Goal: Information Seeking & Learning: Learn about a topic

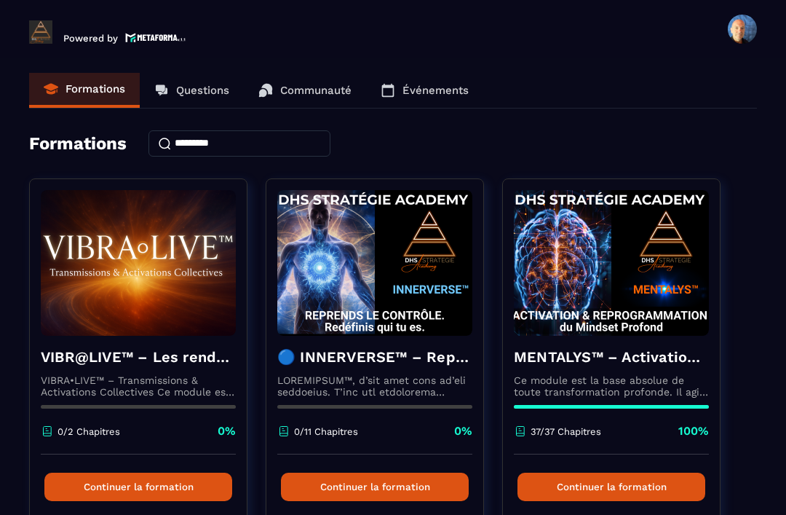
click at [284, 88] on p "Communauté" at bounding box center [315, 90] width 71 height 13
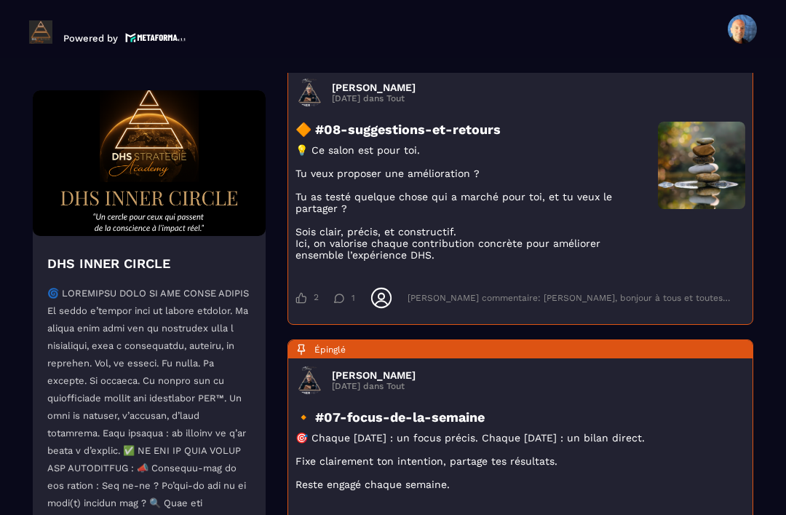
scroll to position [343, 0]
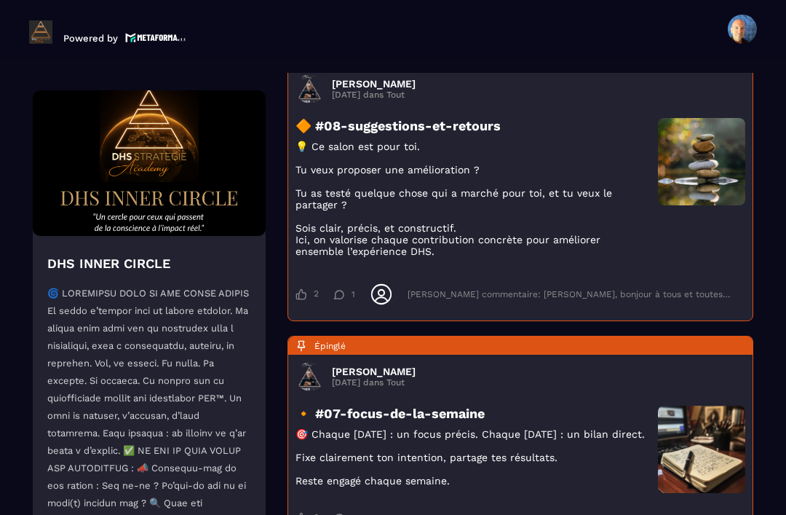
click at [336, 299] on icon at bounding box center [338, 294] width 11 height 9
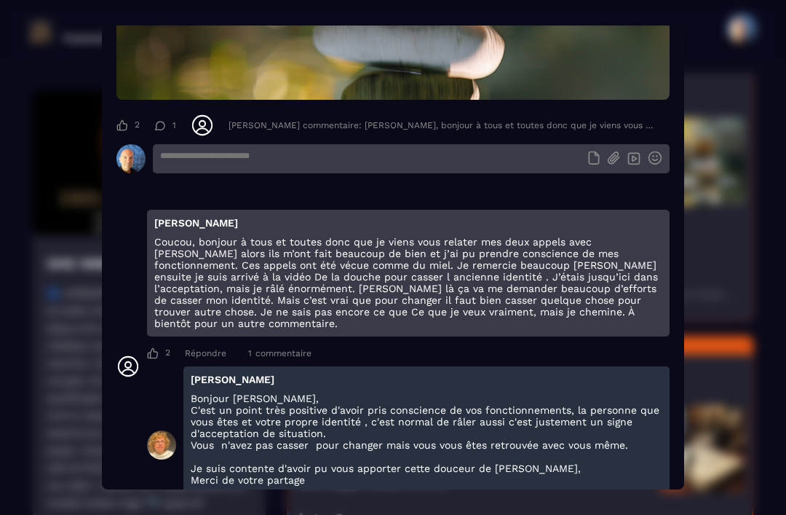
scroll to position [667, 0]
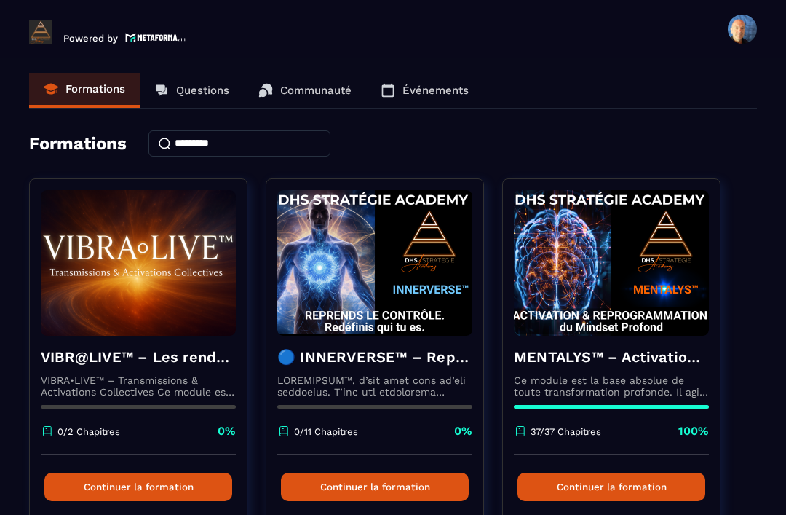
click at [288, 86] on p "Communauté" at bounding box center [315, 90] width 71 height 13
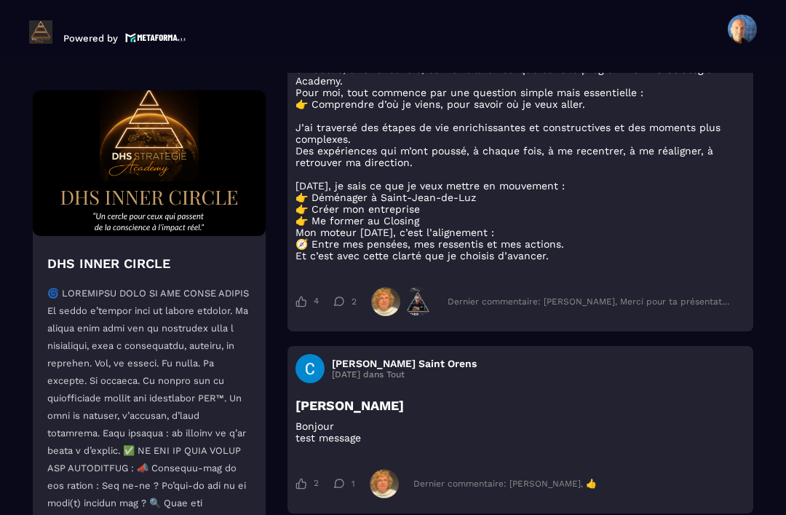
scroll to position [3838, 0]
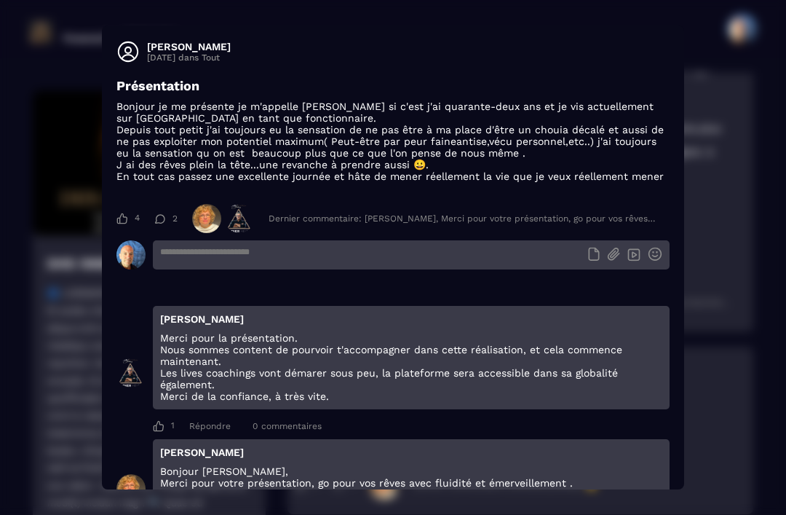
scroll to position [0, 0]
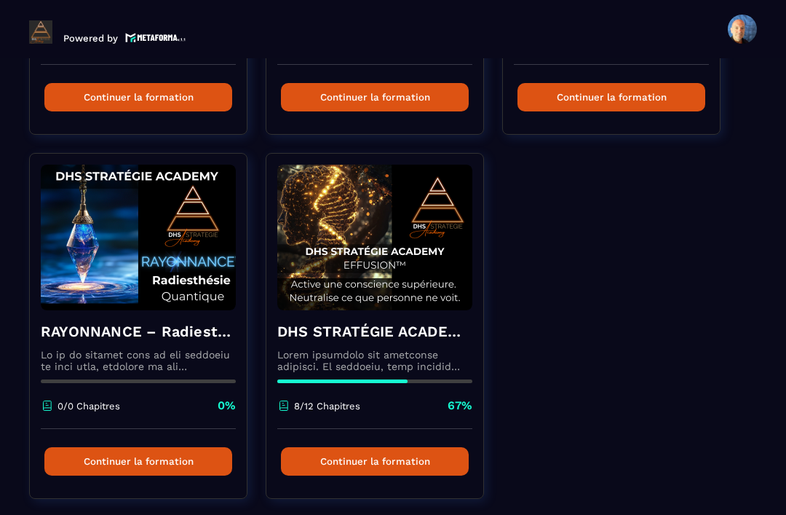
scroll to position [752, 0]
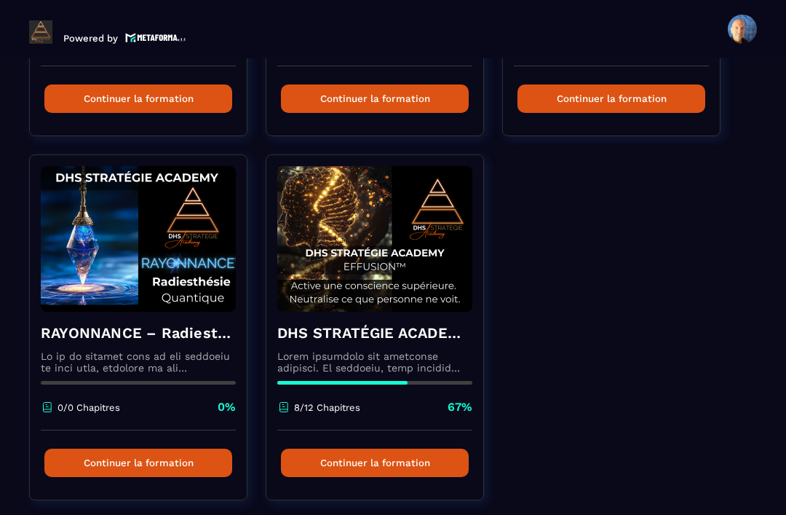
click at [407, 360] on p at bounding box center [374, 361] width 195 height 23
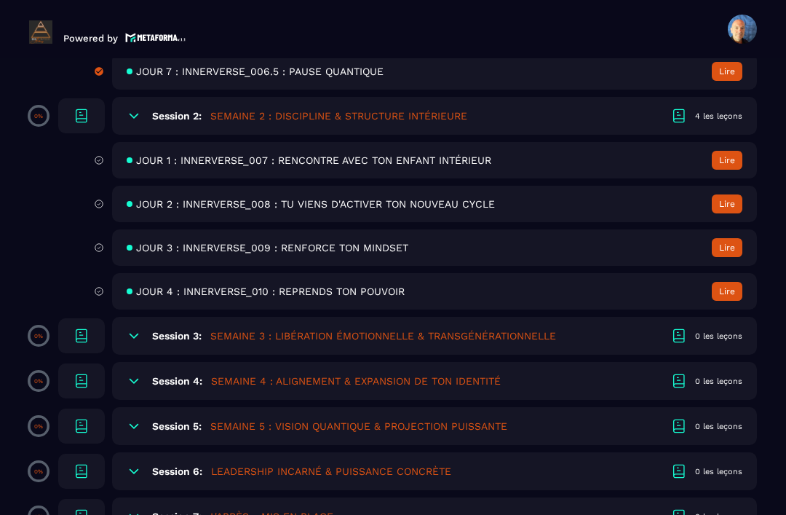
scroll to position [855, 0]
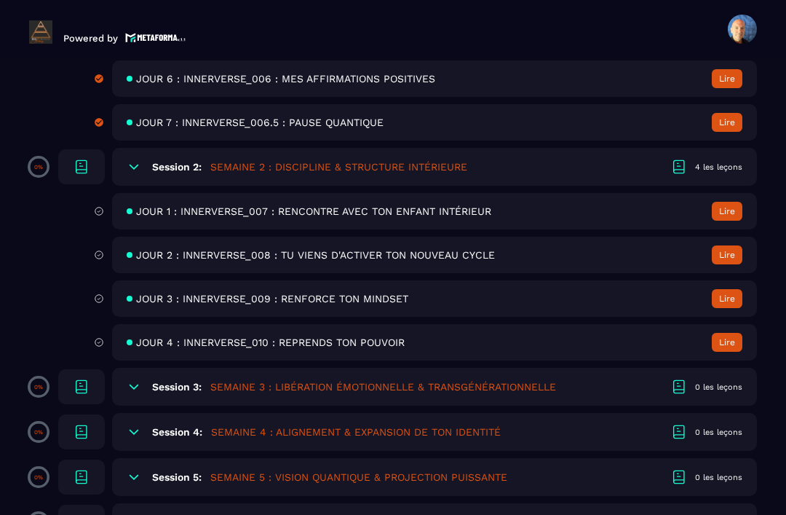
click at [695, 182] on div "Session 2: SEMAINE 2 : DISCIPLINE & STRUCTURE INTÉRIEURE 4 les leçons" at bounding box center [434, 167] width 645 height 38
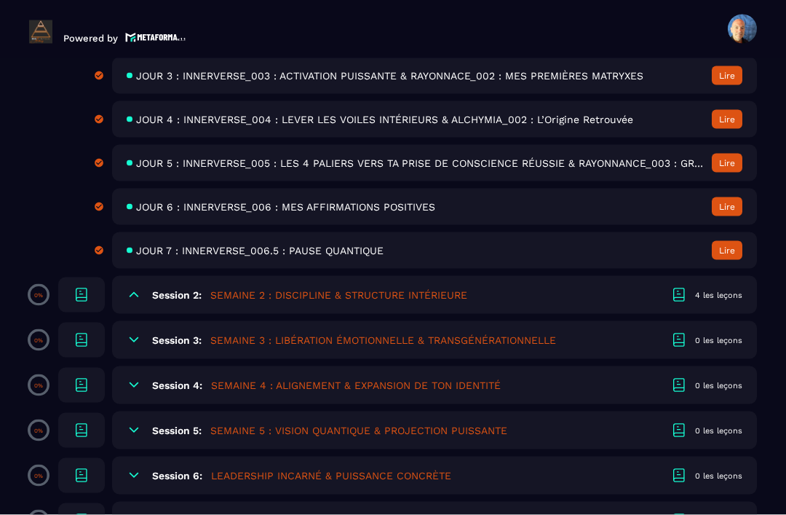
scroll to position [47, 0]
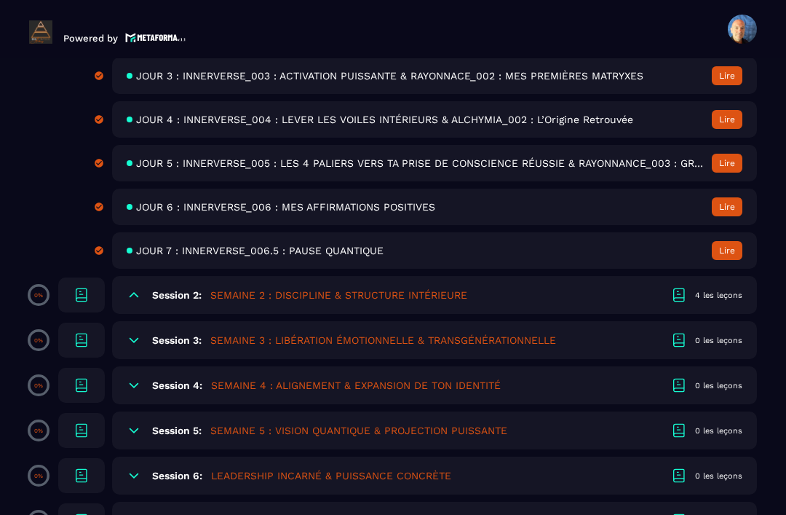
click at [540, 276] on div "Session 2: SEMAINE 2 : DISCIPLINE & STRUCTURE INTÉRIEURE 4 les leçons" at bounding box center [434, 295] width 645 height 38
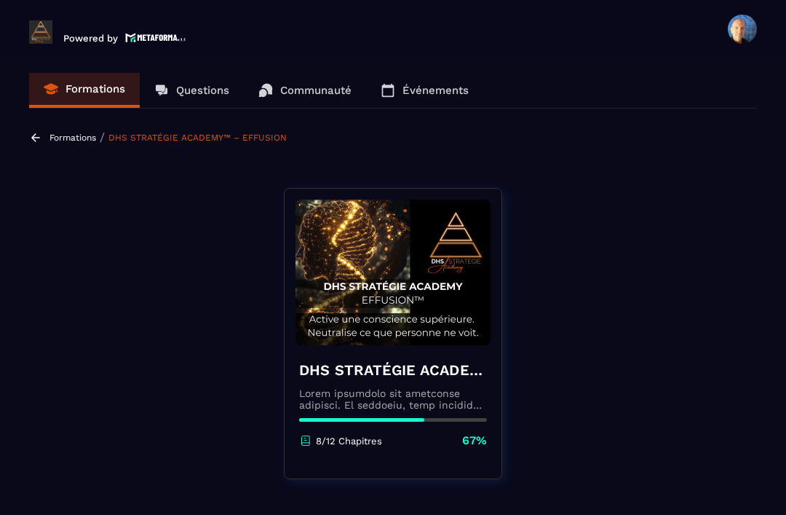
scroll to position [0, 0]
click at [50, 133] on p "Formations" at bounding box center [73, 138] width 47 height 10
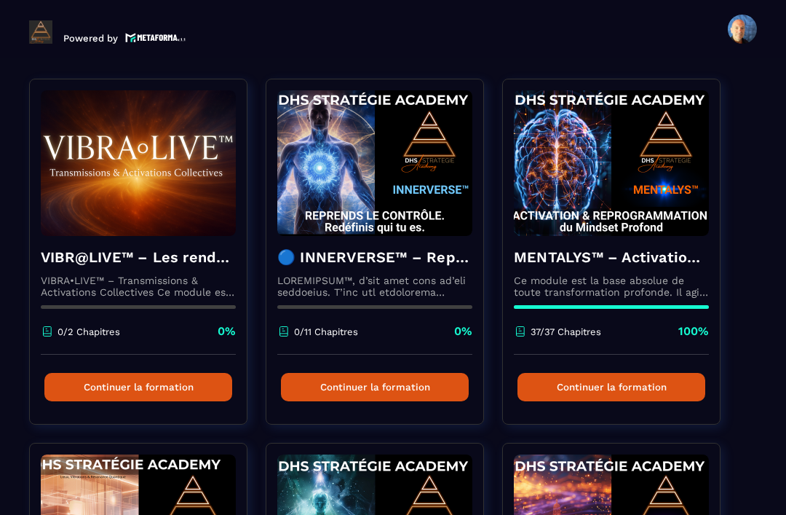
scroll to position [99, 0]
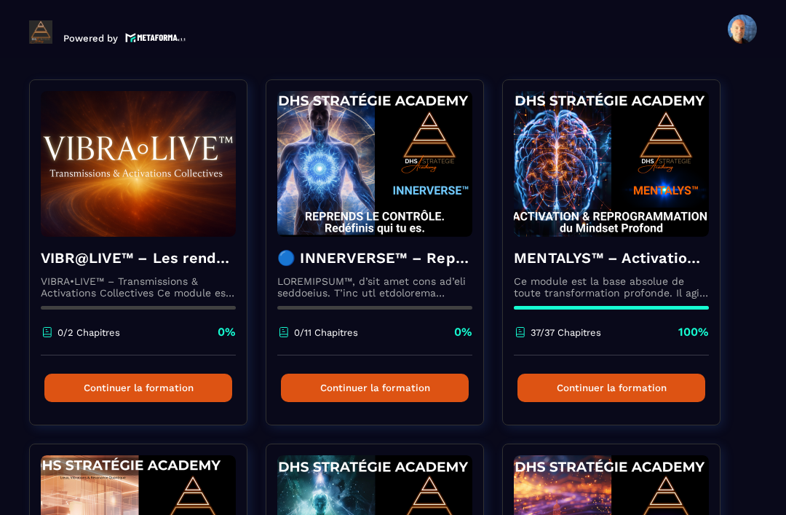
click at [405, 275] on p at bounding box center [374, 286] width 195 height 23
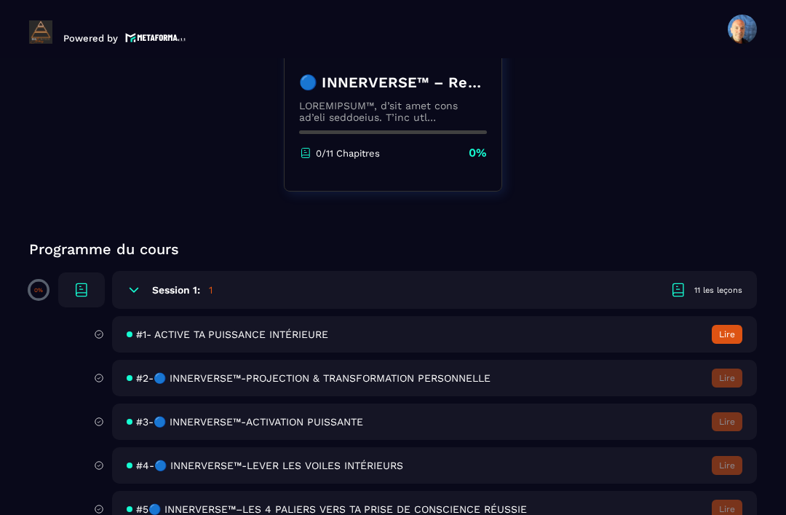
scroll to position [292, 0]
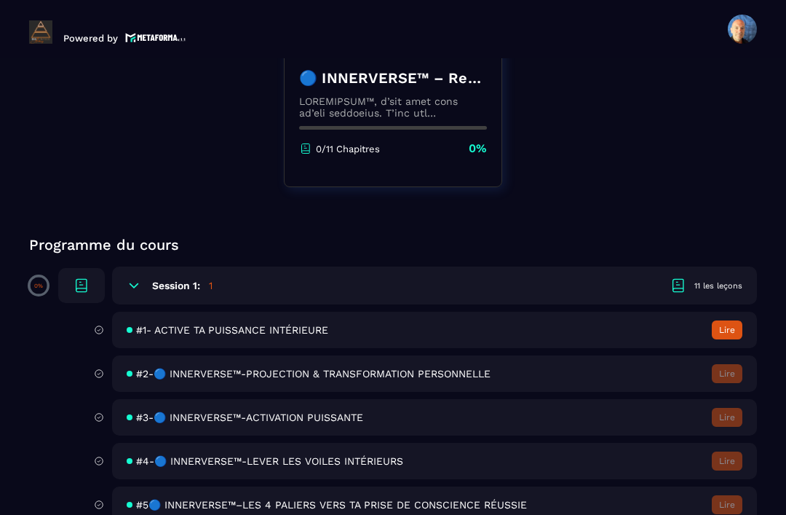
click at [400, 312] on div "#1- ACTIVE TA PUISSANCE INTÉRIEURE Lire" at bounding box center [434, 330] width 645 height 36
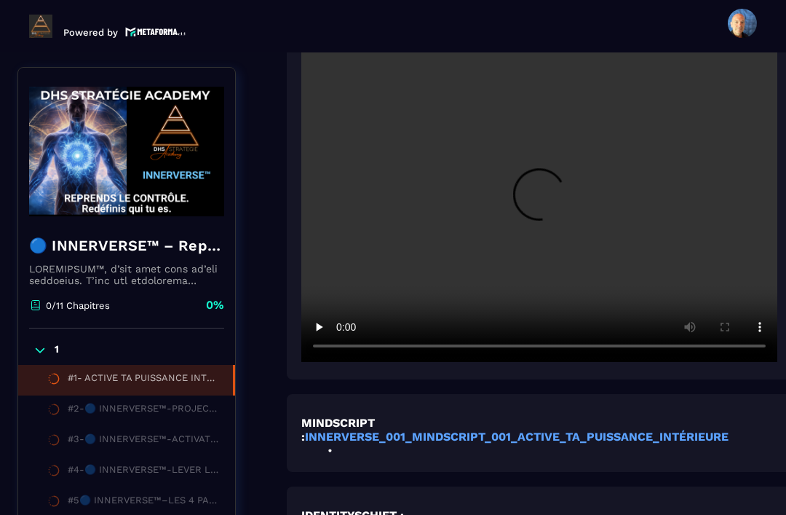
scroll to position [527, 12]
click at [546, 175] on video at bounding box center [539, 202] width 476 height 317
click at [611, 224] on video at bounding box center [539, 202] width 476 height 317
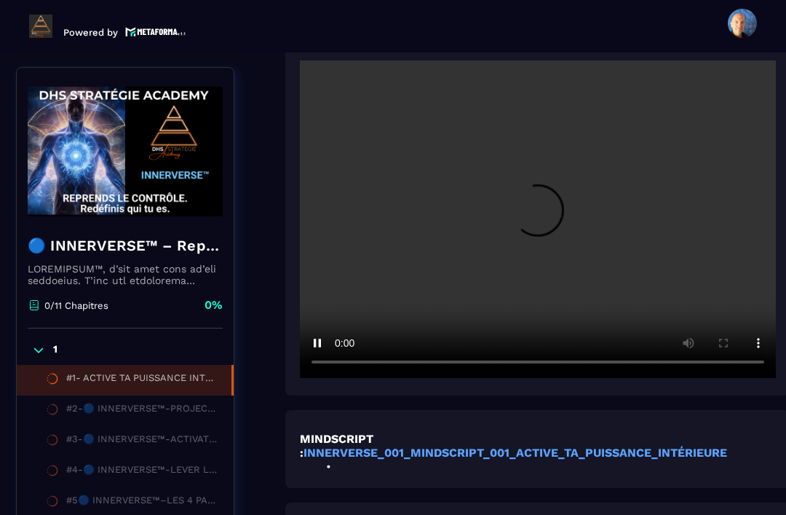
scroll to position [511, 12]
click at [693, 180] on video at bounding box center [539, 218] width 476 height 317
click at [714, 275] on video at bounding box center [539, 218] width 476 height 317
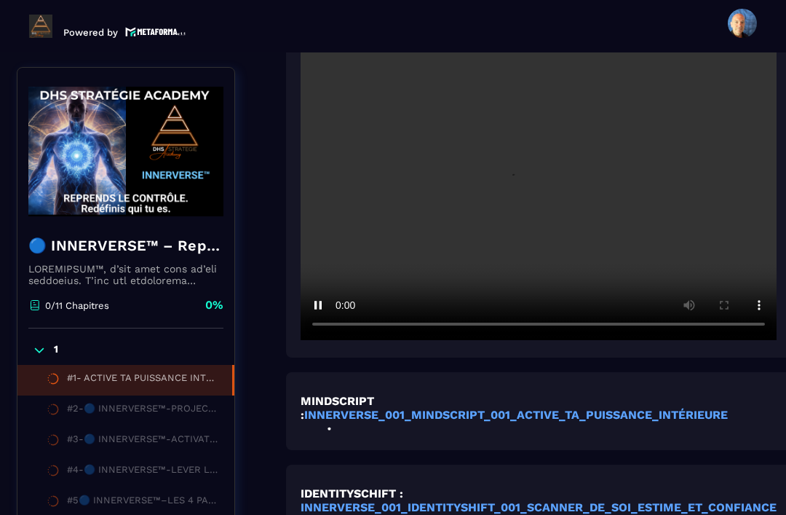
scroll to position [549, 10]
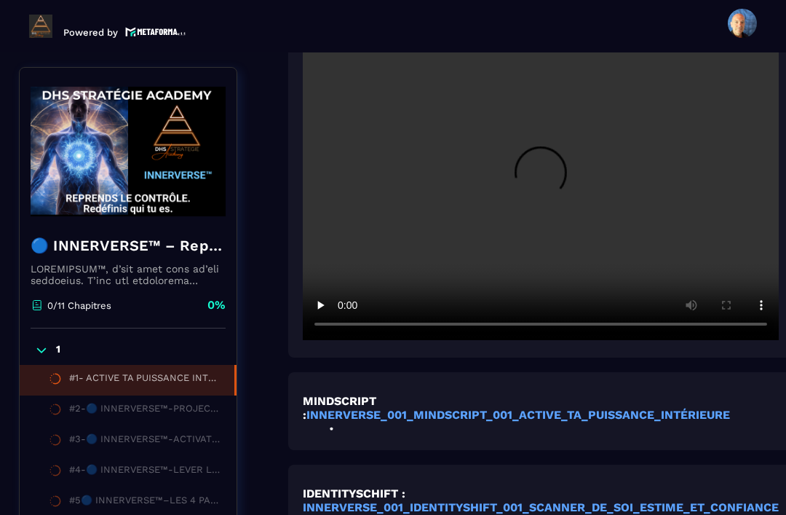
click at [194, 403] on div "#2-🔵 INNERVERSE™-PROJECTION & TRANSFORMATION PERSONNELLE" at bounding box center [145, 411] width 153 height 16
click at [147, 403] on div "#2-🔵 INNERVERSE™-PROJECTION & TRANSFORMATION PERSONNELLE" at bounding box center [145, 411] width 153 height 16
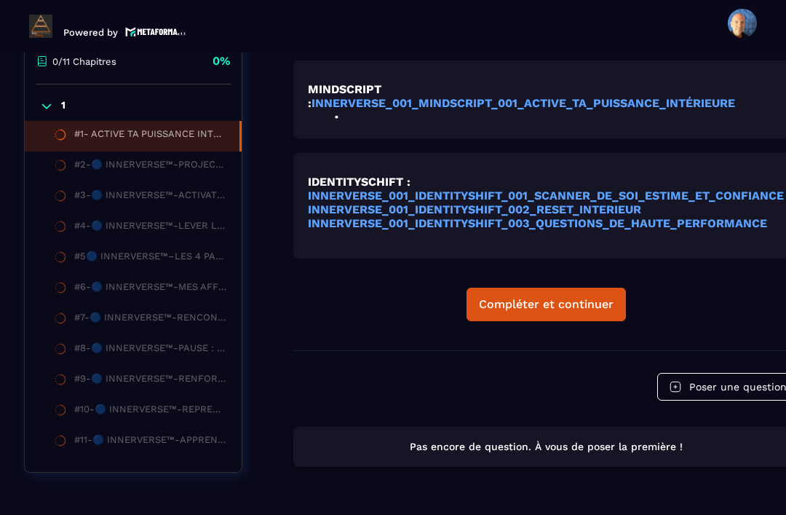
scroll to position [861, 5]
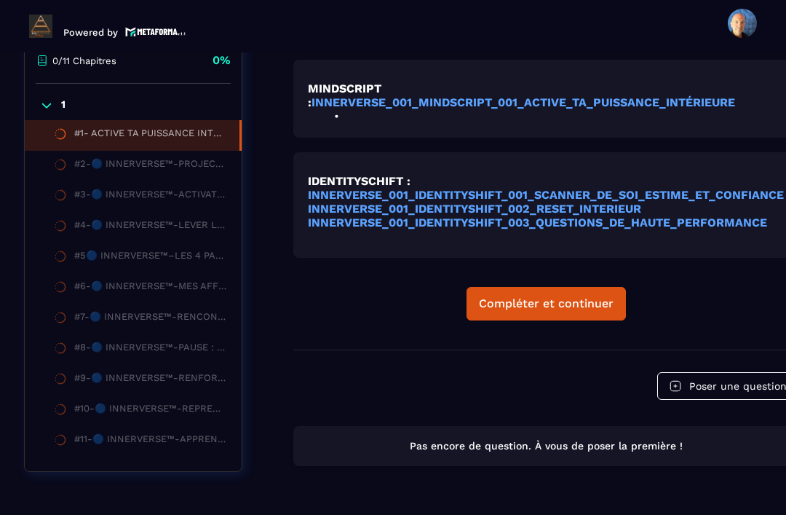
click at [559, 296] on div "Compléter et continuer" at bounding box center [546, 303] width 135 height 15
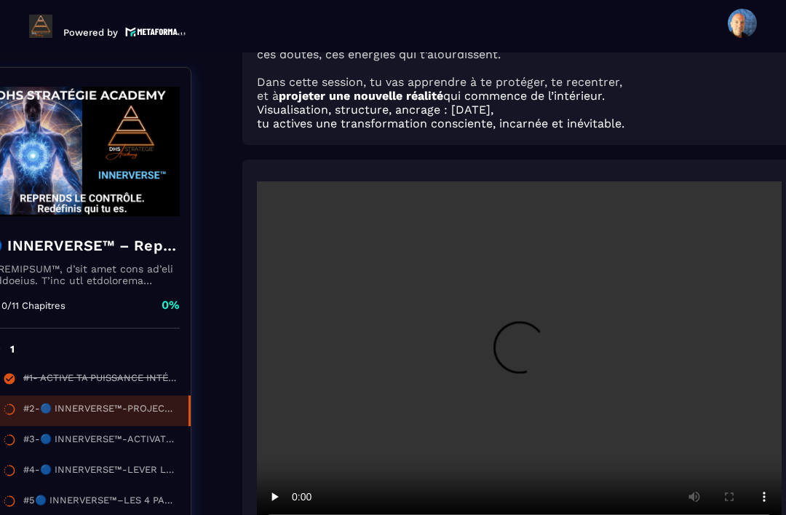
scroll to position [280, 54]
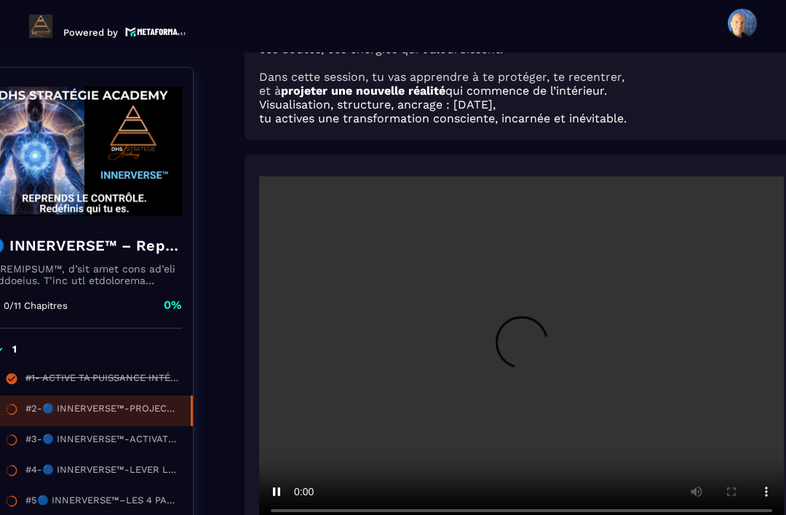
click at [517, 311] on video at bounding box center [521, 351] width 525 height 350
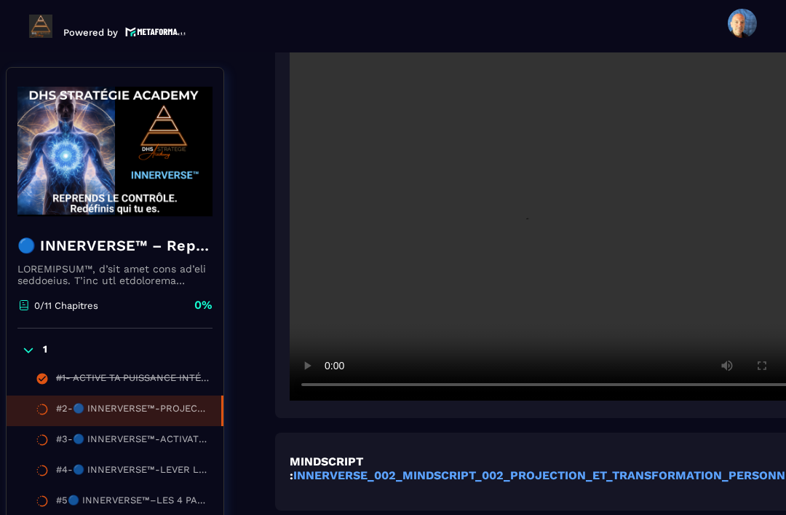
scroll to position [406, 23]
click at [550, 183] on video at bounding box center [552, 225] width 525 height 350
click at [541, 183] on video at bounding box center [552, 225] width 525 height 350
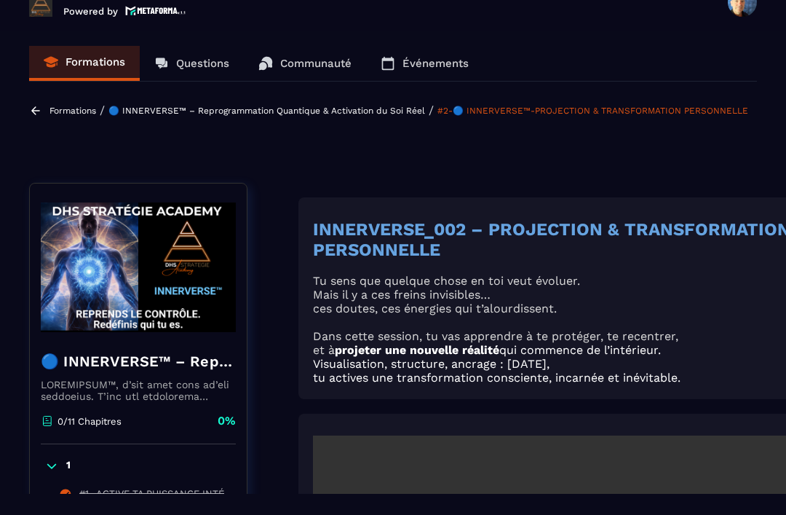
scroll to position [0, 0]
click at [76, 106] on p "Formations" at bounding box center [73, 111] width 47 height 10
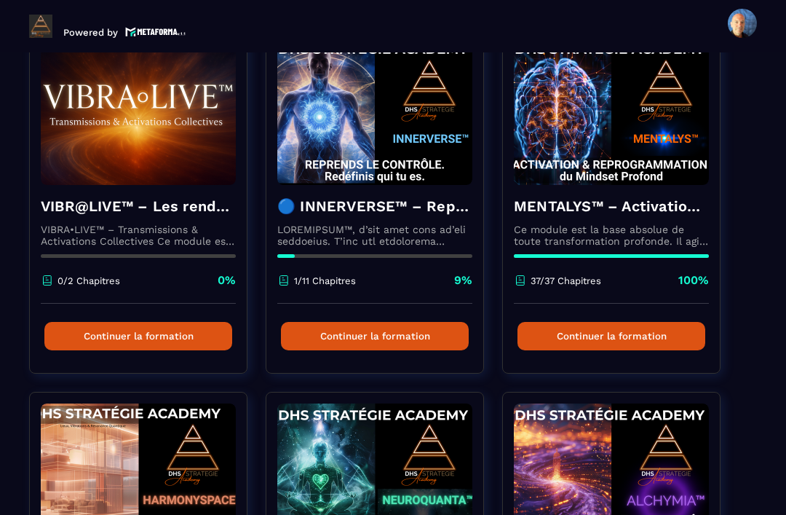
scroll to position [144, 0]
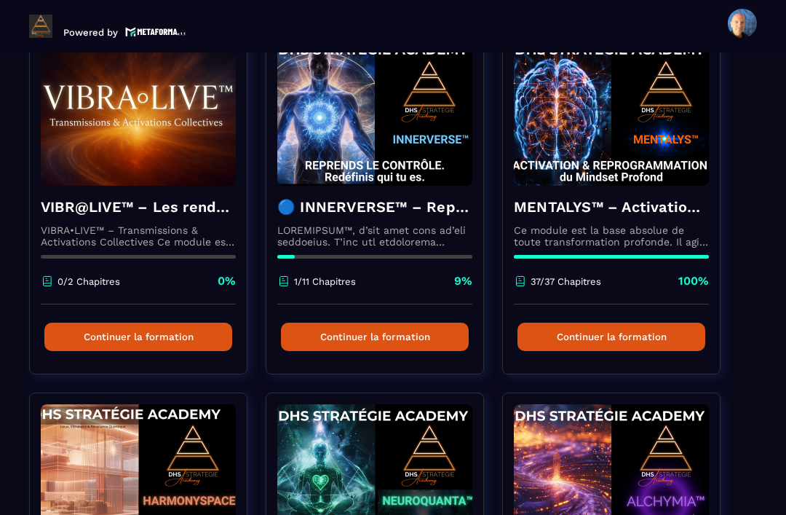
click at [613, 273] on div "37/37 Chapitres 100%" at bounding box center [611, 288] width 195 height 31
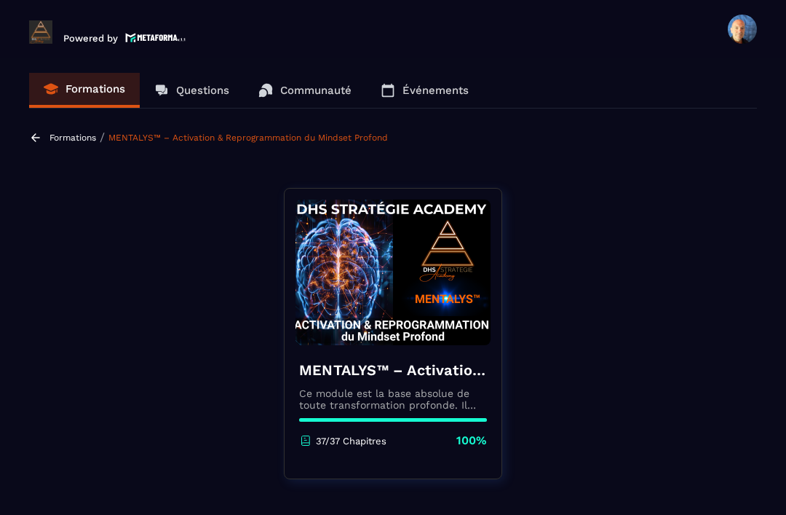
click at [71, 133] on p "Formations" at bounding box center [73, 138] width 47 height 10
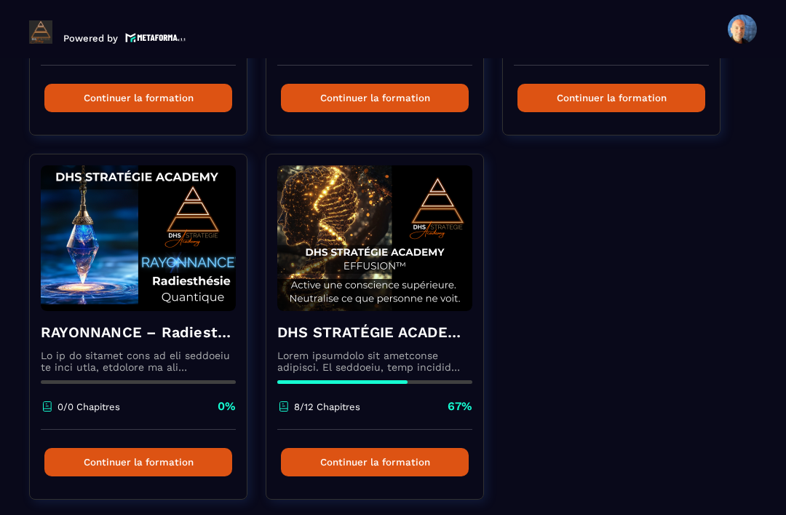
scroll to position [752, 0]
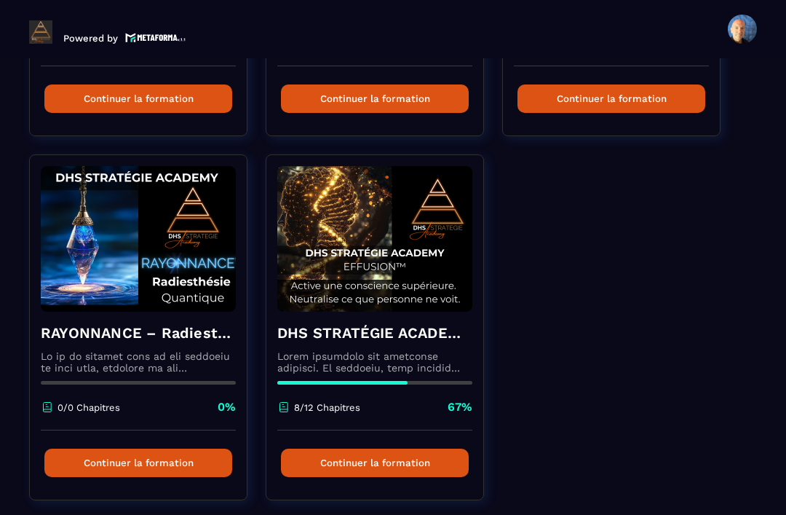
click at [406, 399] on div "8/12 Chapitres 67%" at bounding box center [374, 414] width 195 height 31
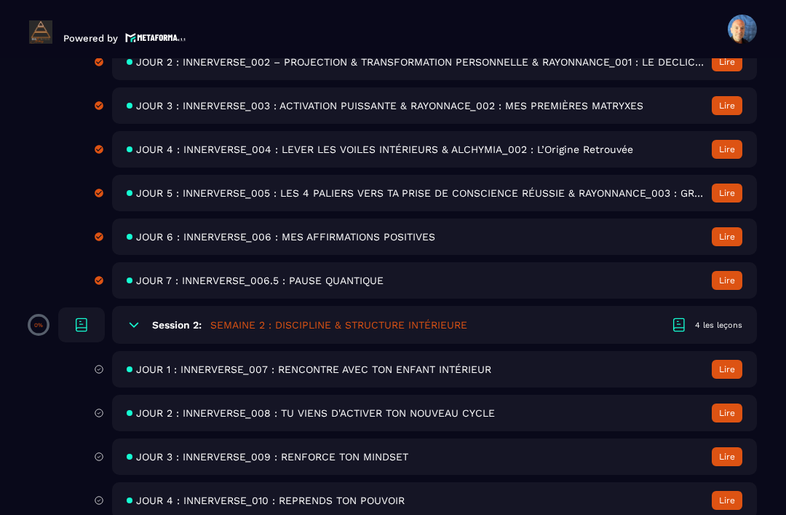
scroll to position [649, 0]
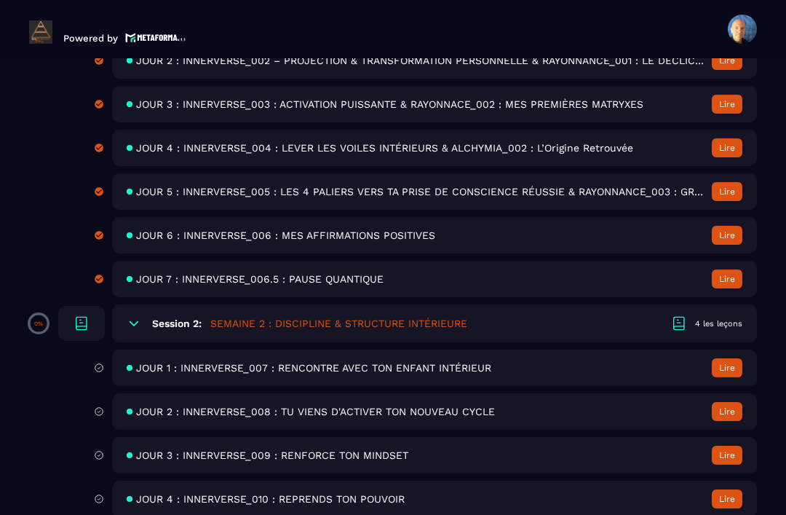
click at [476, 362] on span "JOUR 1 : INNERVERSE_007 : RENCONTRE AVEC TON ENFANT INTÉRIEUR" at bounding box center [313, 368] width 355 height 12
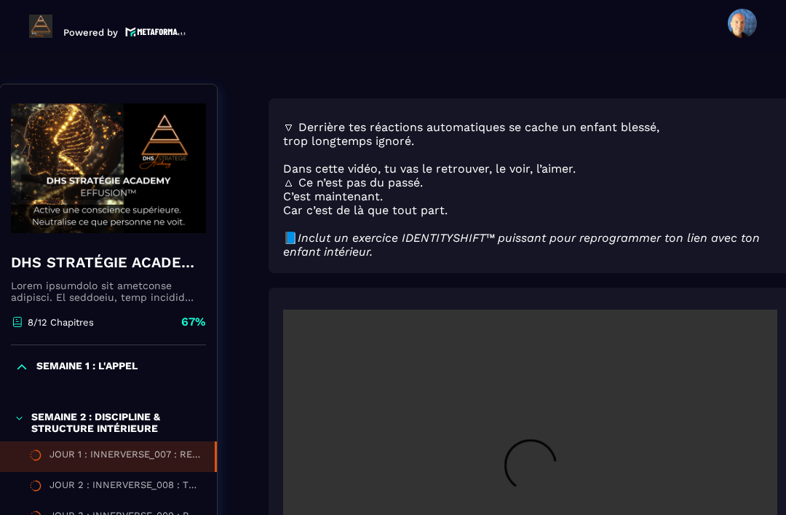
scroll to position [151, 37]
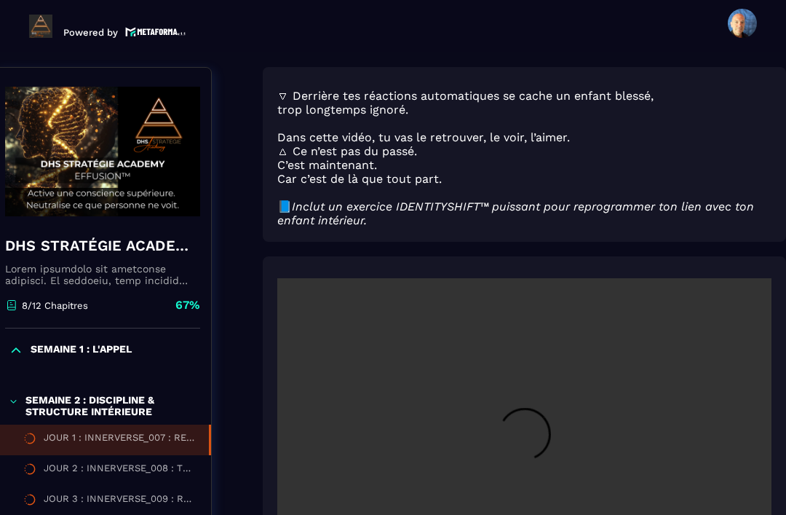
click at [630, 403] on video at bounding box center [524, 443] width 494 height 330
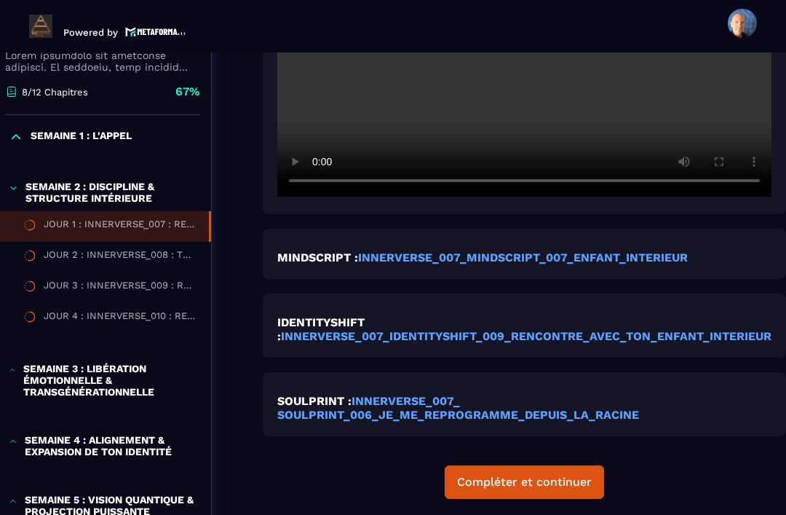
scroll to position [558, 36]
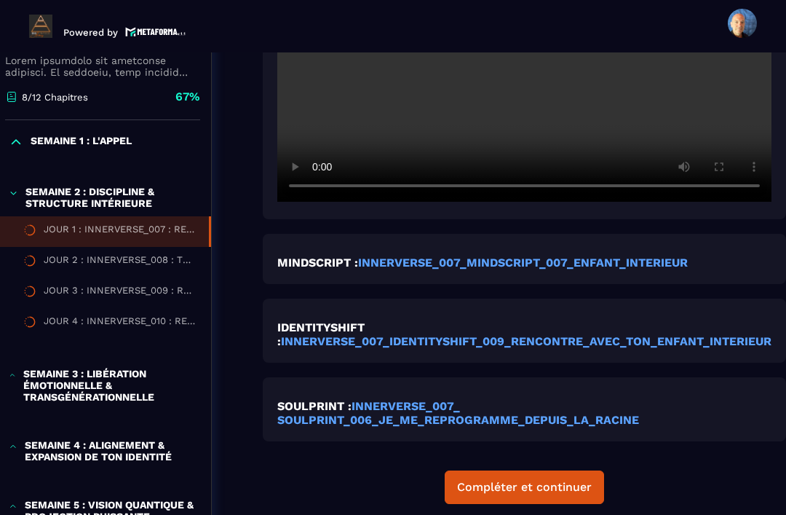
click at [547, 334] on strong "INNERVERSE_007_IDENTITYSHIFT_009_RENCONTRE_AVEC_TON_ENFANT_INTERIEUR" at bounding box center [526, 341] width 491 height 14
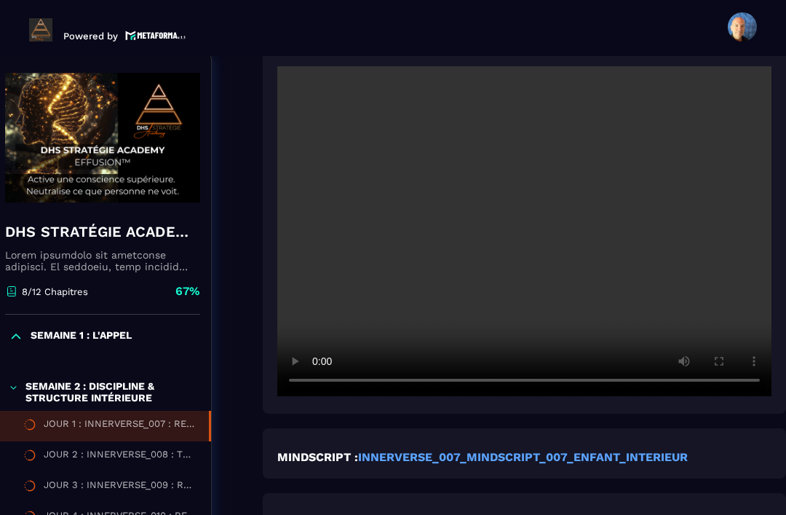
scroll to position [366, 37]
click at [516, 196] on video at bounding box center [524, 232] width 494 height 330
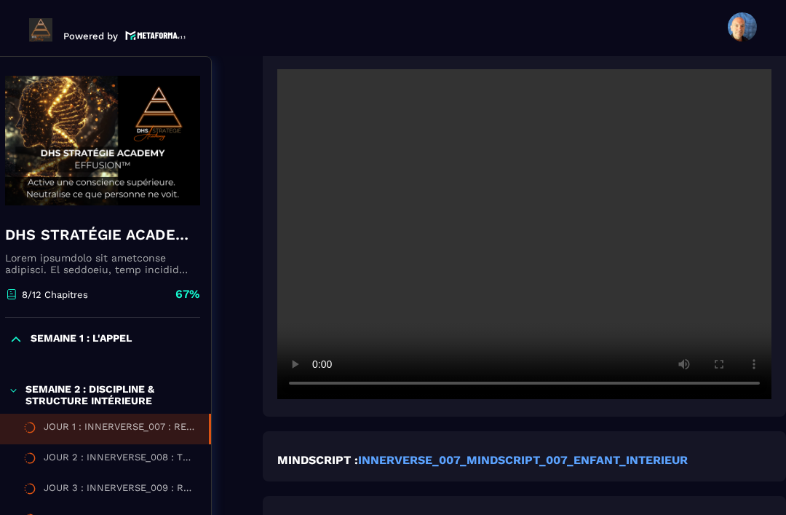
scroll to position [366, 37]
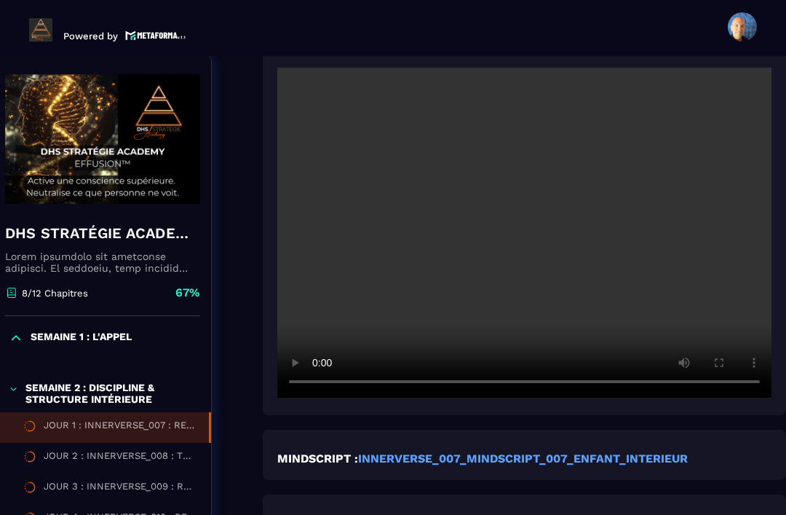
click at [539, 229] on video at bounding box center [524, 233] width 494 height 330
click at [528, 200] on video at bounding box center [524, 233] width 494 height 330
click at [513, 198] on video at bounding box center [524, 233] width 494 height 330
click at [517, 202] on video at bounding box center [524, 233] width 494 height 330
click at [514, 206] on video at bounding box center [524, 233] width 494 height 330
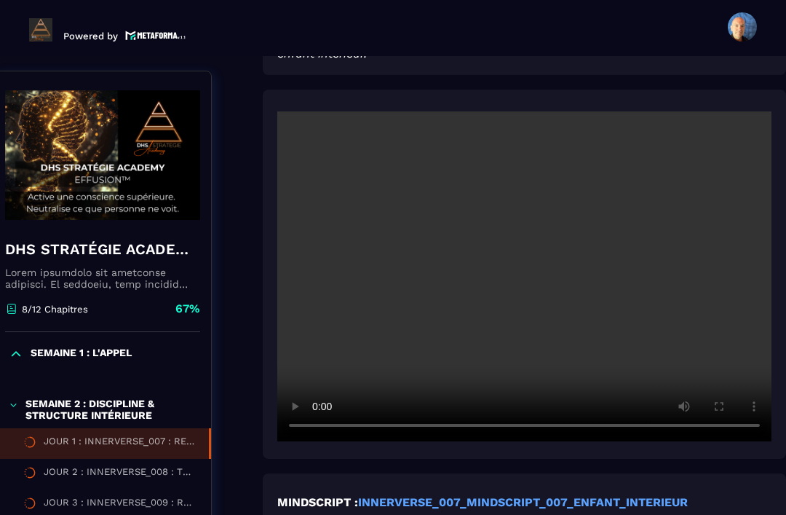
scroll to position [322, 37]
click at [539, 240] on video at bounding box center [524, 276] width 494 height 330
click at [524, 238] on video at bounding box center [524, 276] width 494 height 330
click at [536, 235] on video at bounding box center [524, 276] width 494 height 330
click at [286, 391] on video at bounding box center [524, 276] width 494 height 330
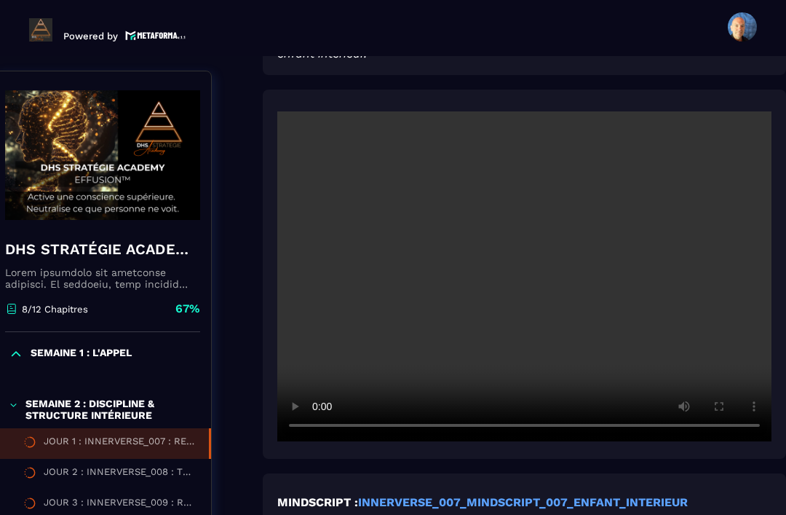
click at [521, 243] on video at bounding box center [524, 276] width 494 height 330
click at [529, 238] on video at bounding box center [524, 276] width 494 height 330
click at [521, 232] on video at bounding box center [524, 276] width 494 height 330
click at [526, 238] on video at bounding box center [524, 276] width 494 height 330
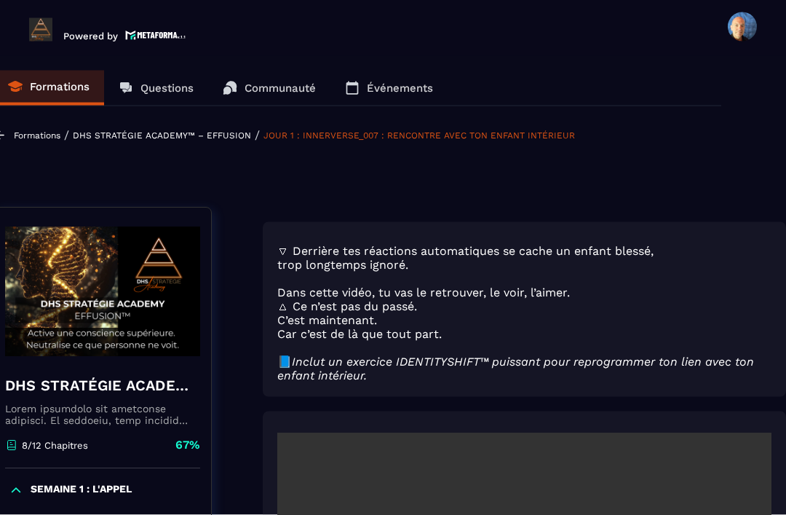
scroll to position [0, 0]
